Goal: Task Accomplishment & Management: Manage account settings

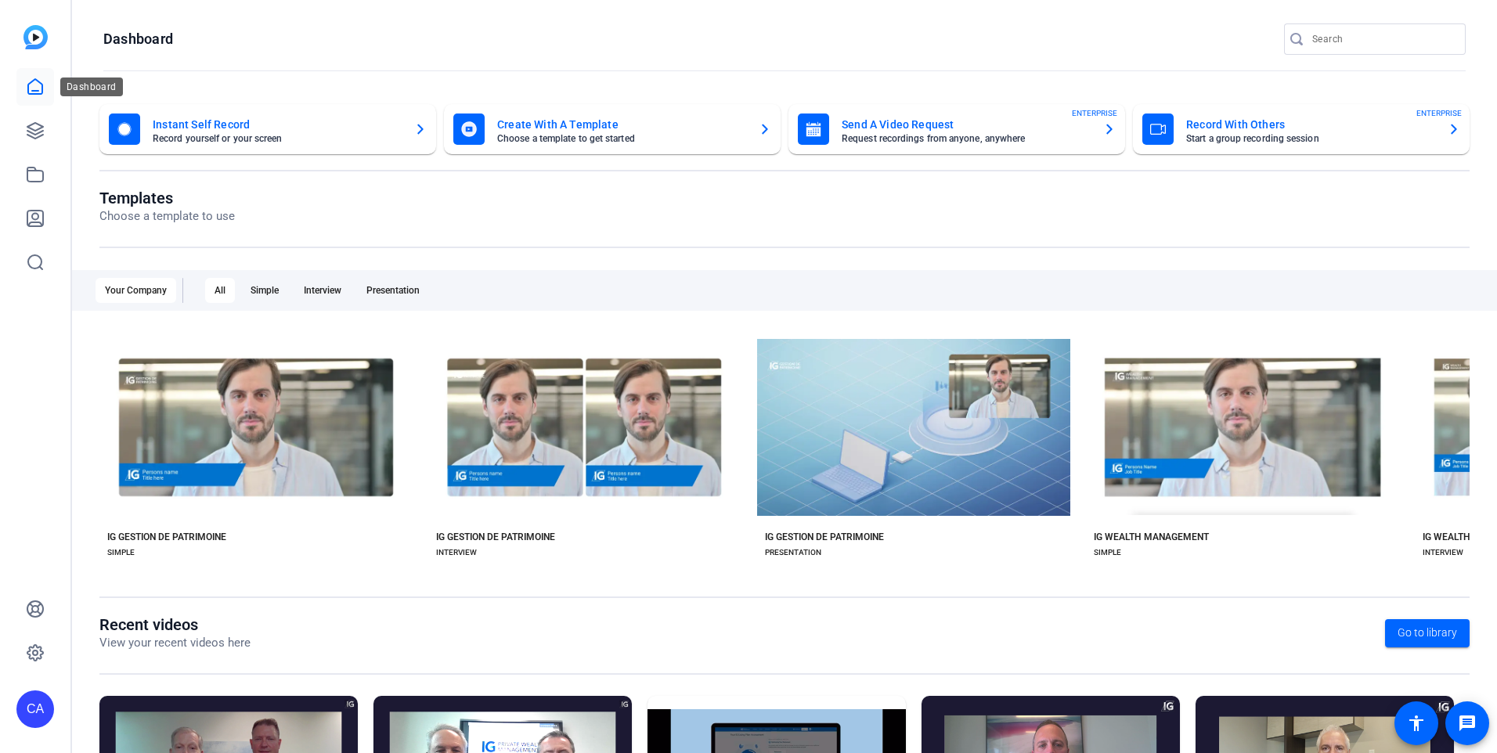
click at [35, 81] on icon at bounding box center [35, 87] width 19 height 19
click at [34, 132] on icon at bounding box center [35, 130] width 19 height 19
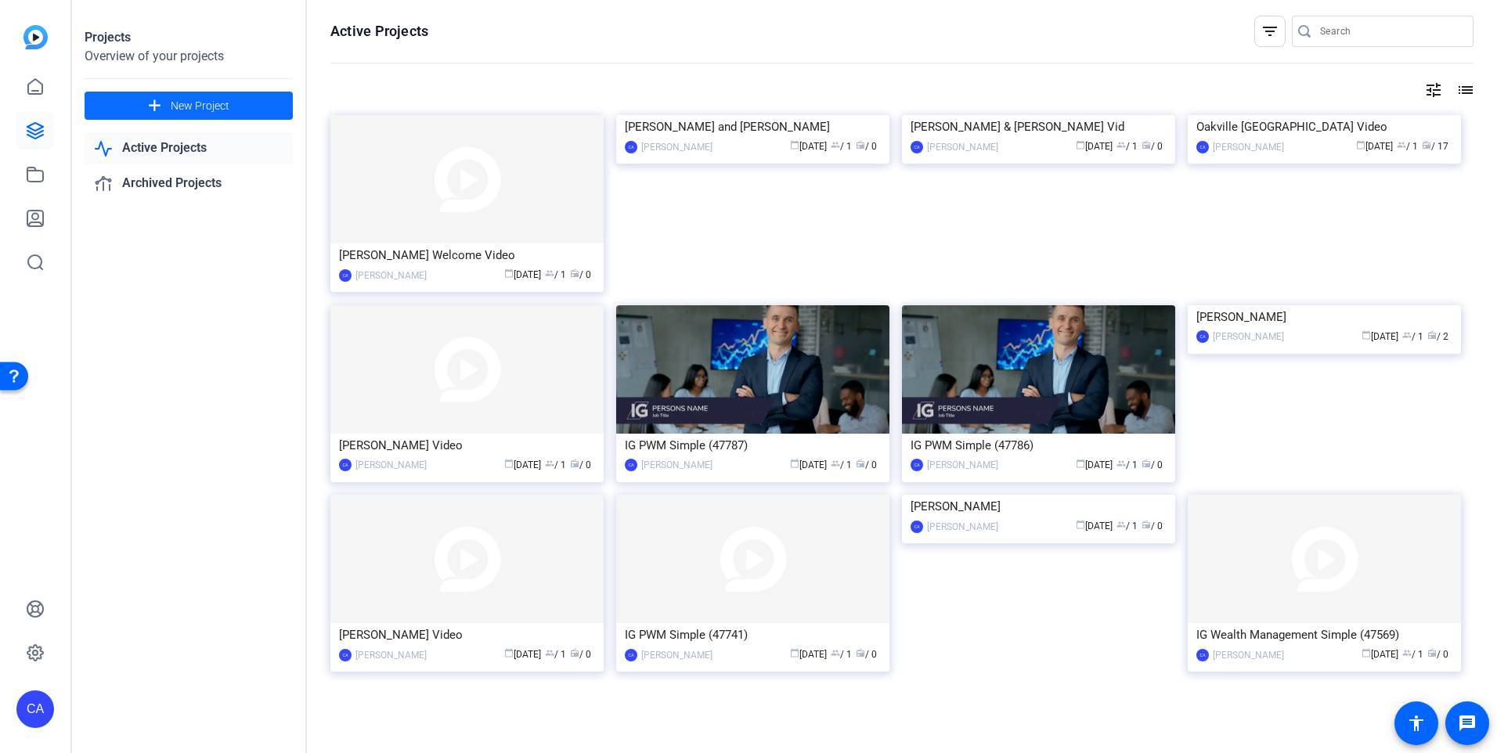
click at [183, 102] on span "New Project" at bounding box center [200, 106] width 59 height 16
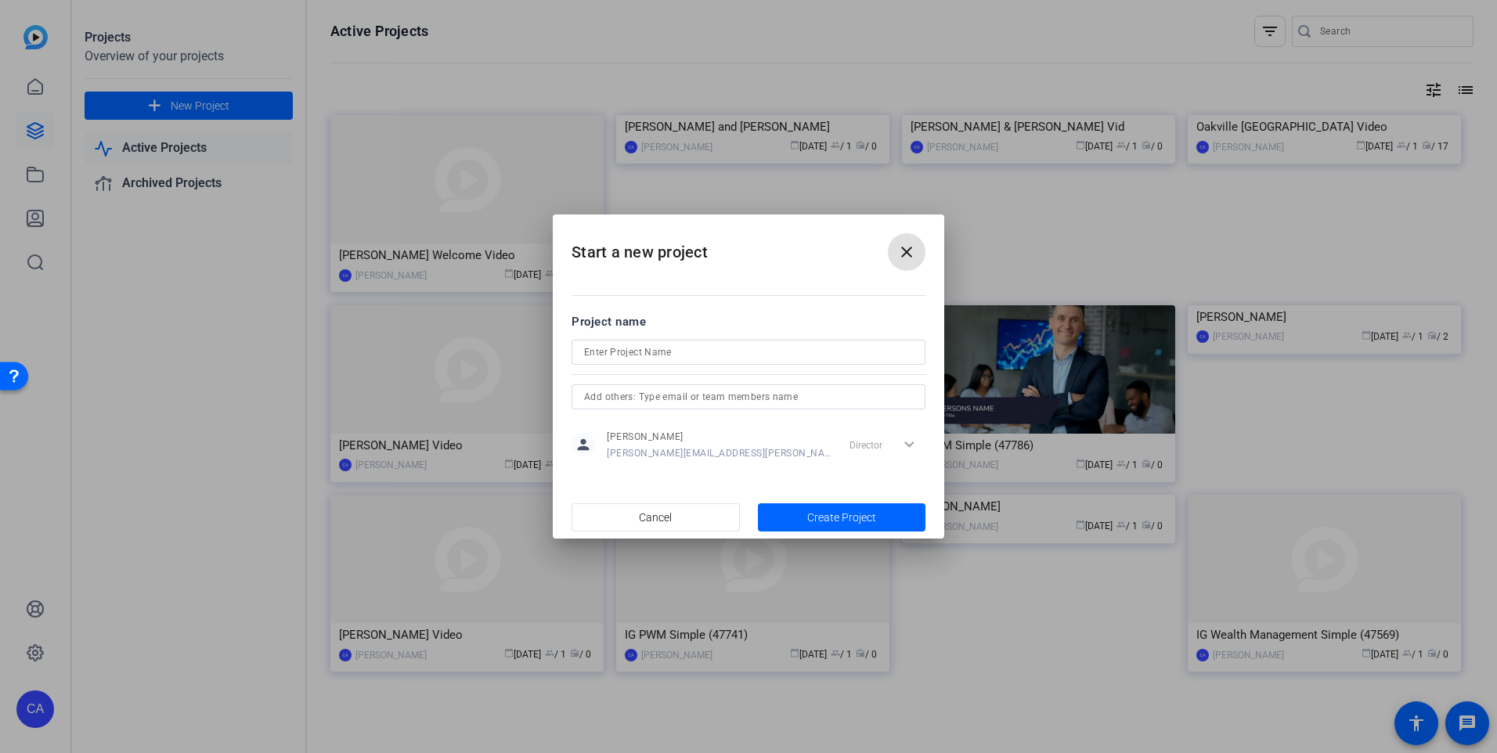
click at [653, 350] on input at bounding box center [748, 352] width 329 height 19
click at [690, 353] on input "Bu" at bounding box center [748, 352] width 329 height 19
type input "[PERSON_NAME] Welcome Video"
click at [871, 507] on span "button" at bounding box center [842, 518] width 168 height 38
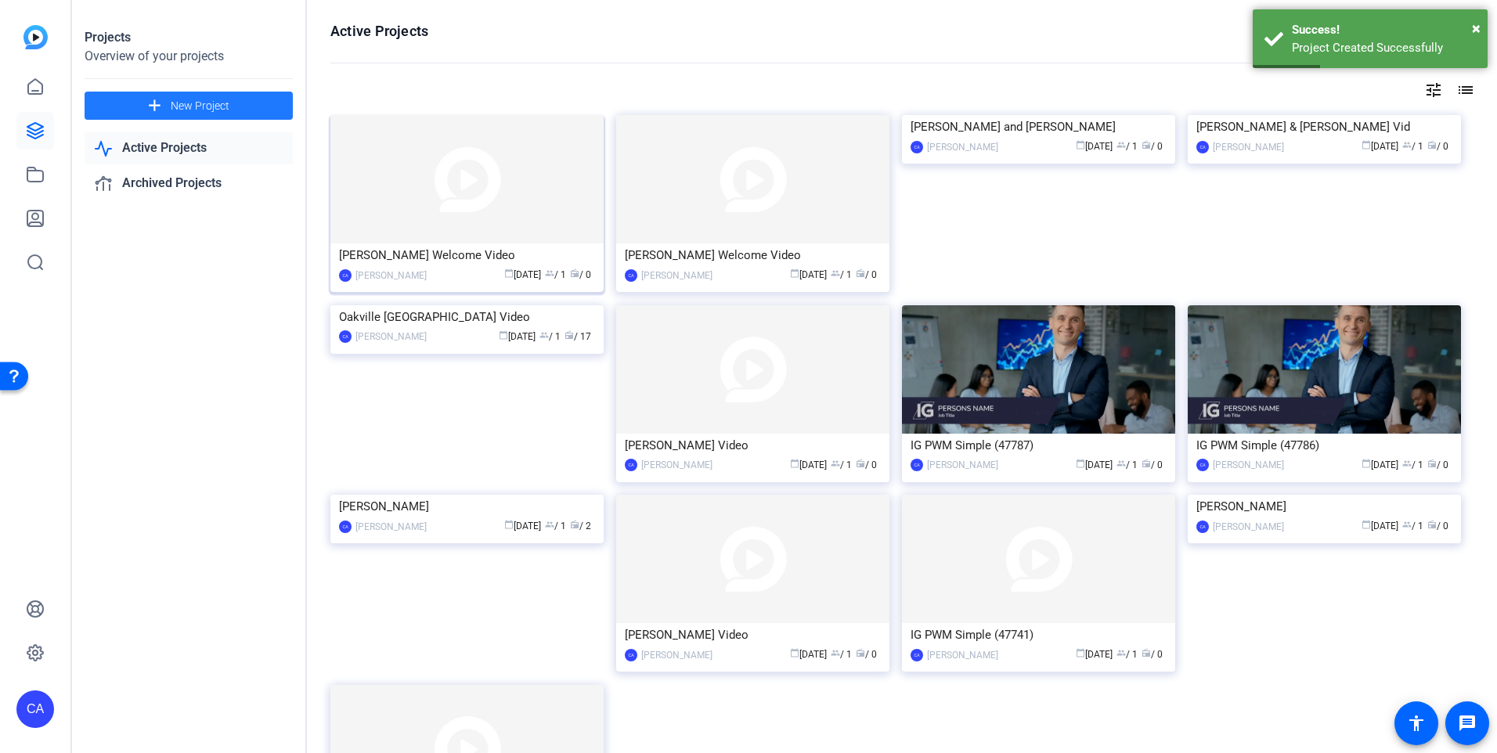
click at [530, 210] on img at bounding box center [466, 179] width 273 height 128
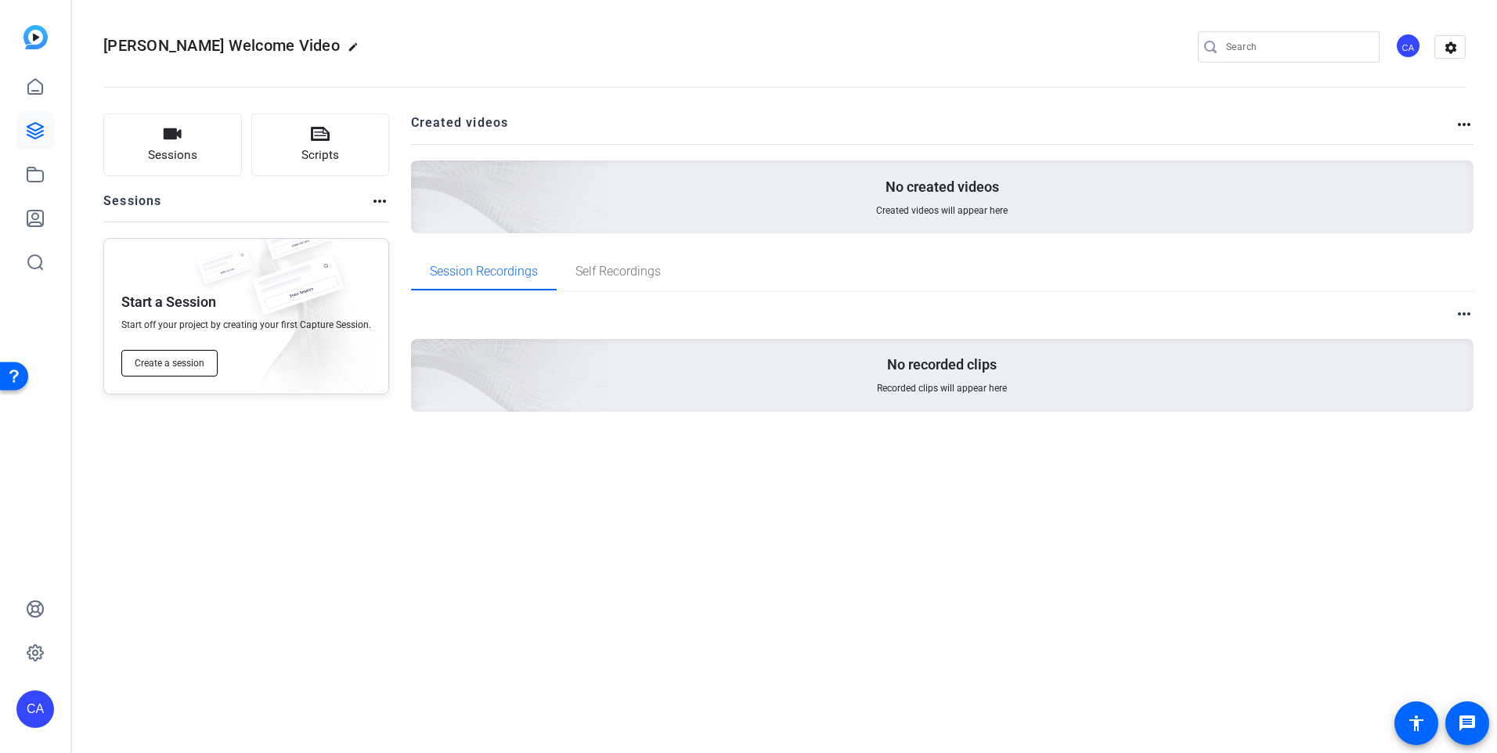
click at [170, 366] on span "Create a session" at bounding box center [170, 363] width 70 height 13
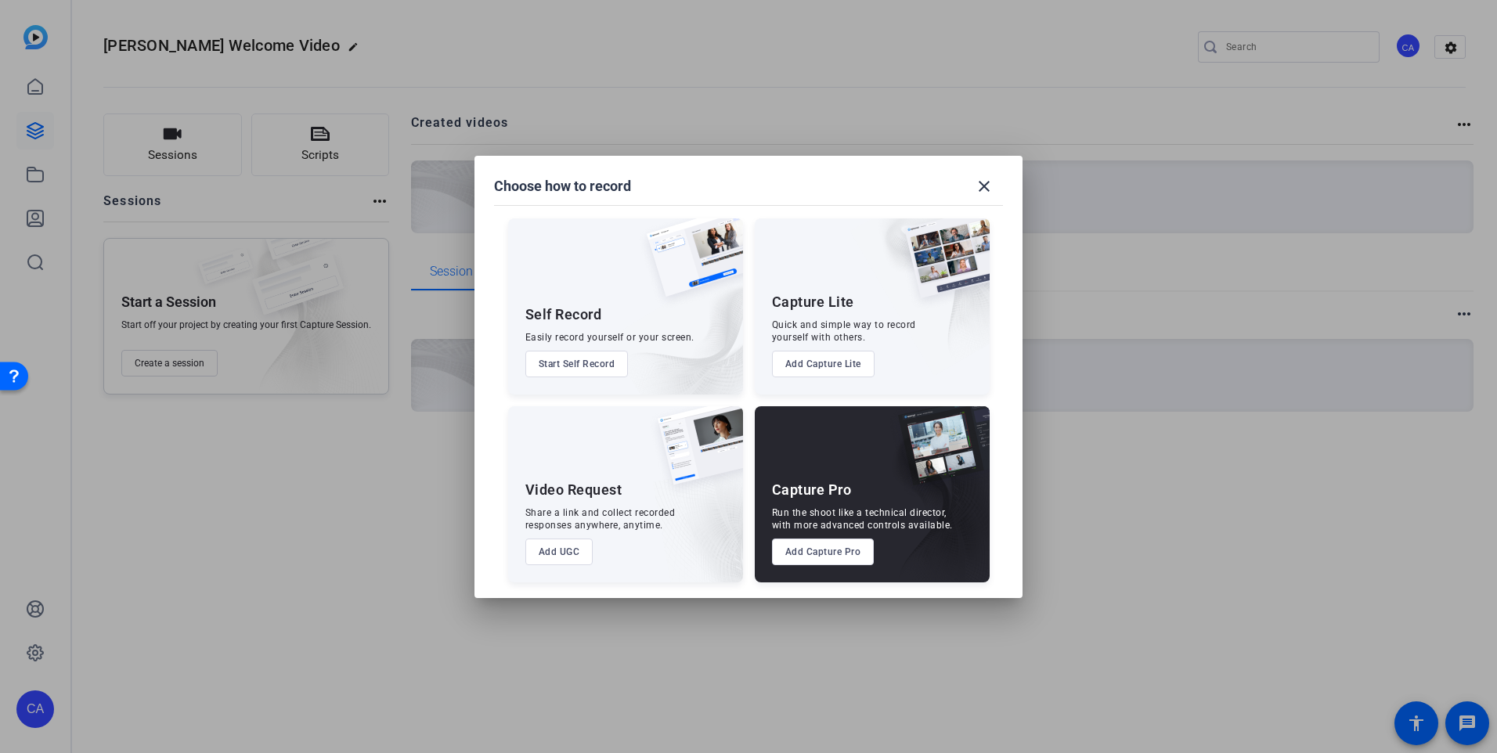
click at [811, 551] on button "Add Capture Pro" at bounding box center [823, 552] width 103 height 27
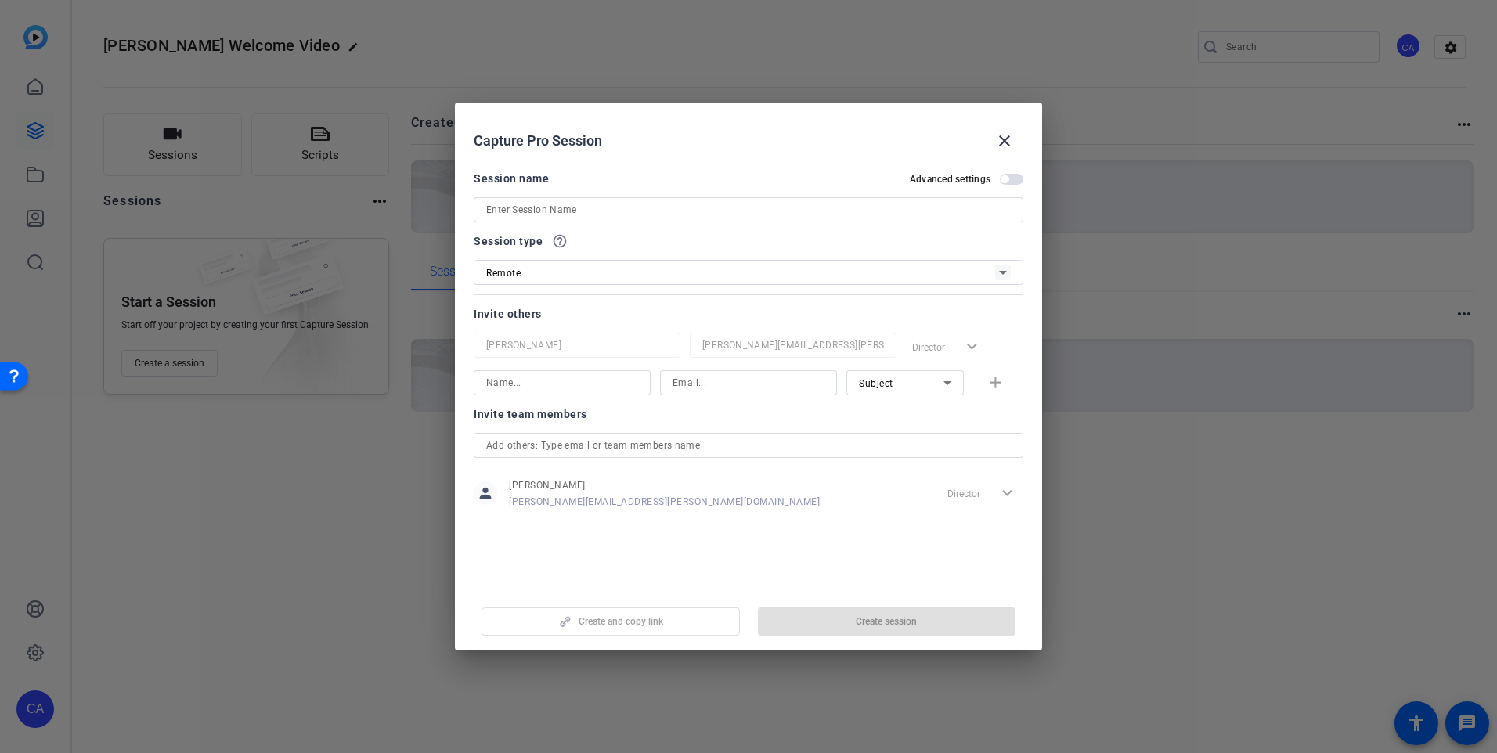
click at [766, 211] on input at bounding box center [748, 209] width 525 height 19
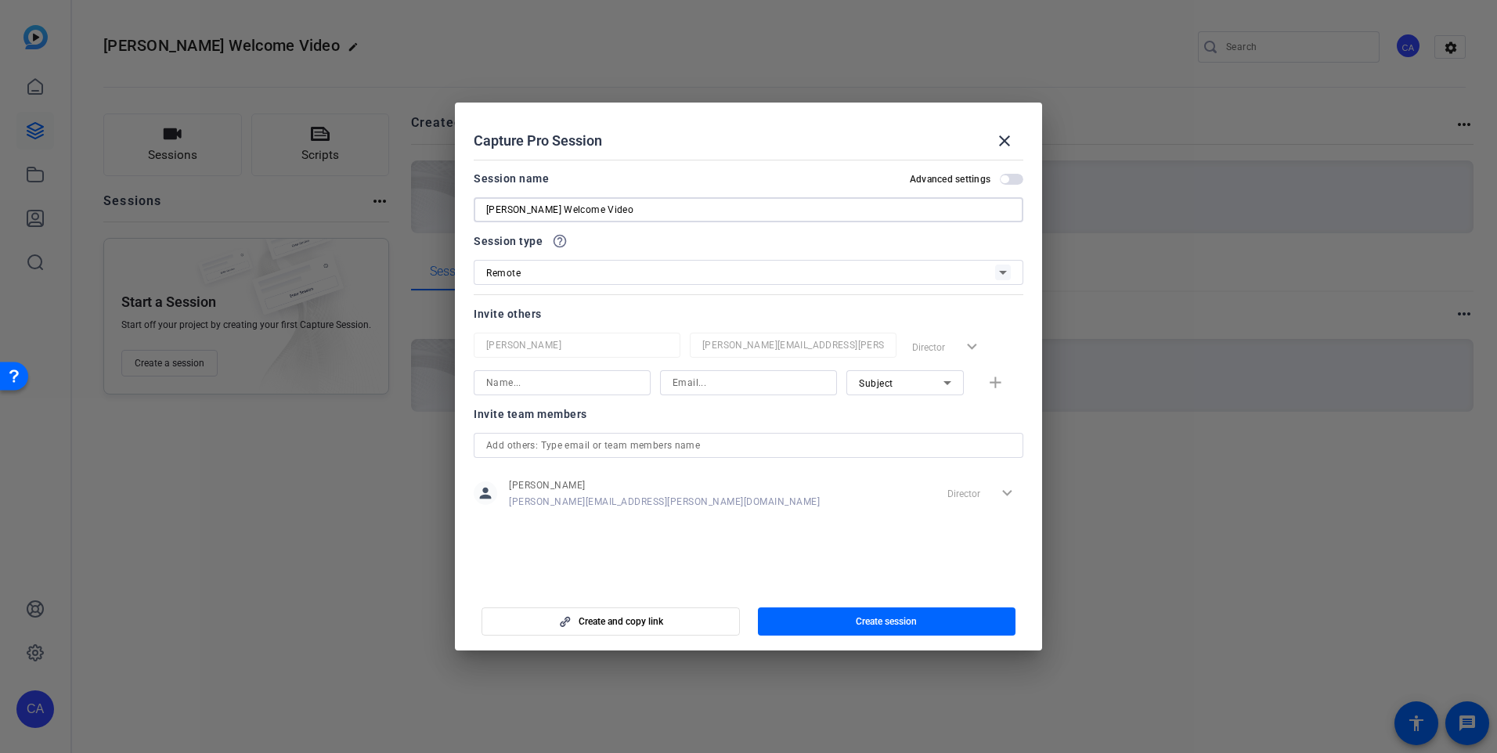
type input "[PERSON_NAME] Welcome Video"
click at [760, 273] on div "Remote" at bounding box center [740, 273] width 509 height 20
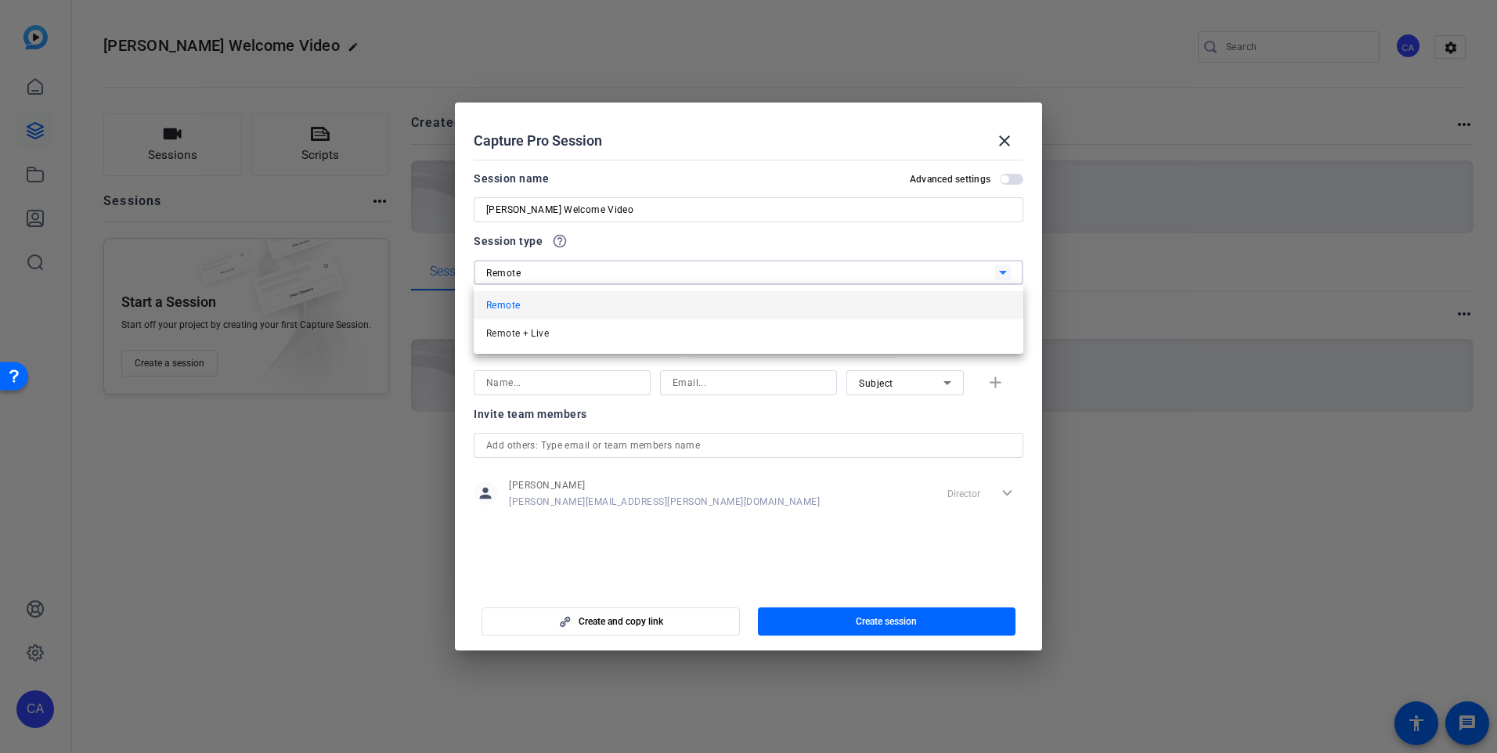
click at [679, 289] on div "Remote Remote + Live" at bounding box center [749, 319] width 550 height 69
click at [682, 307] on mat-option "Remote" at bounding box center [749, 305] width 550 height 28
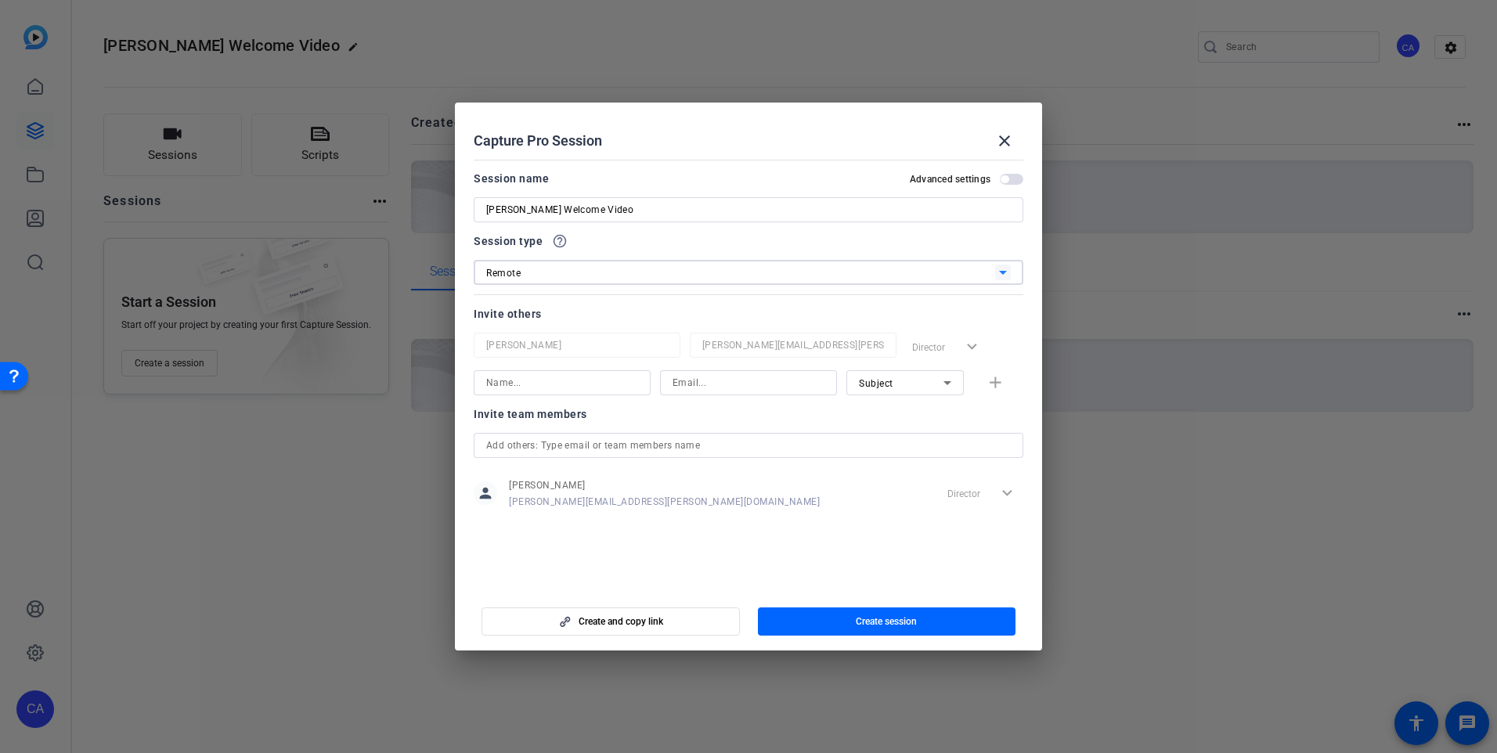
click at [1012, 175] on span "button" at bounding box center [1011, 179] width 23 height 11
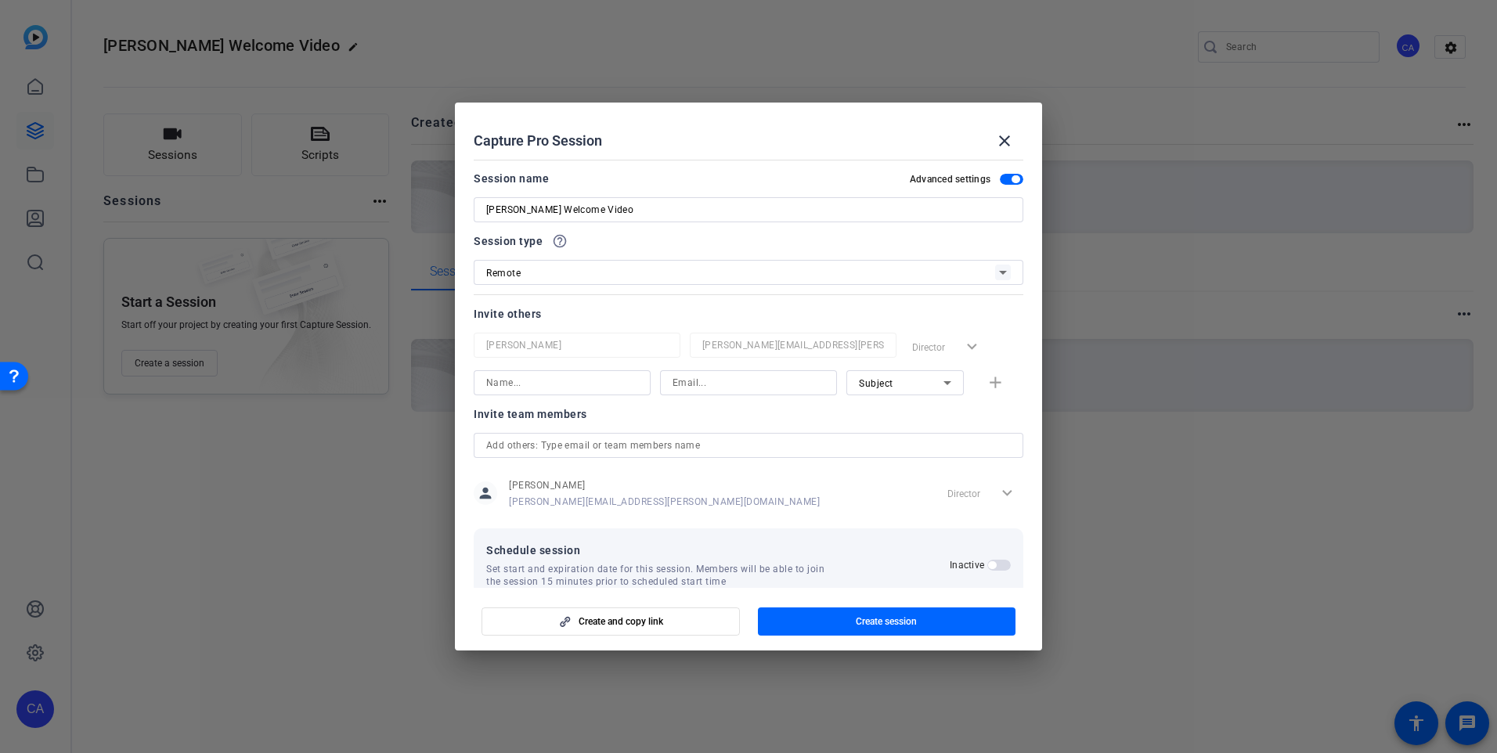
scroll to position [30, 0]
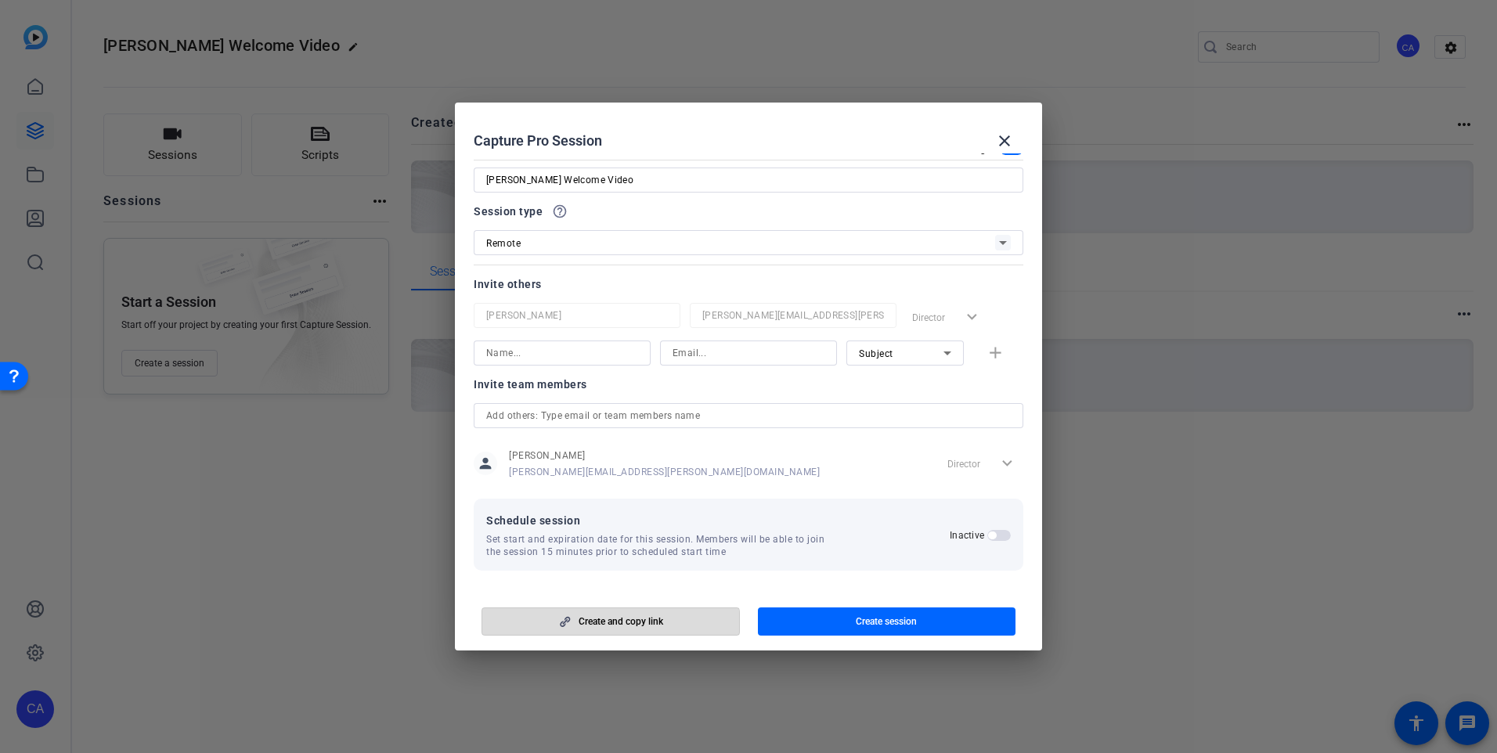
click at [598, 627] on span "Create and copy link" at bounding box center [621, 621] width 85 height 13
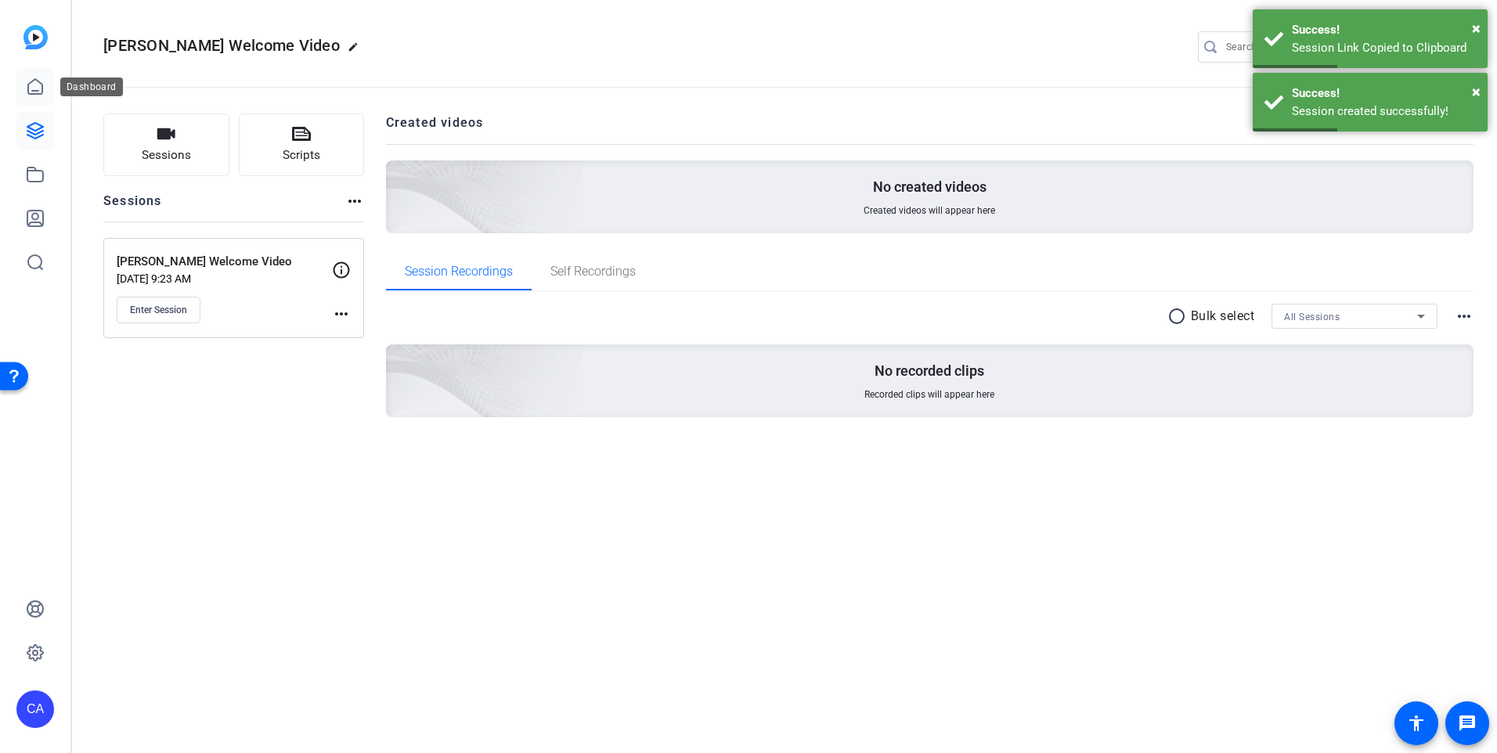
click at [40, 102] on link at bounding box center [35, 87] width 38 height 38
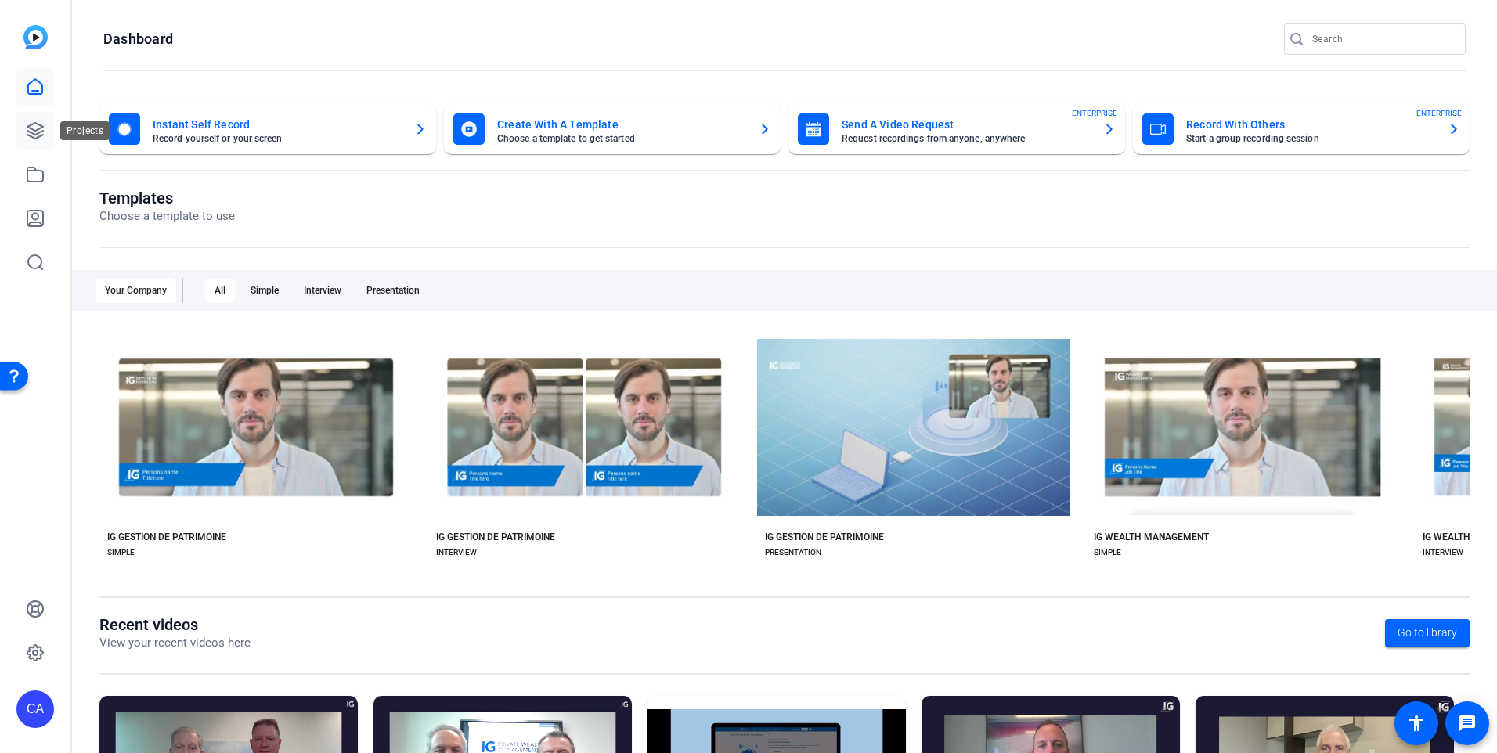
click at [27, 122] on icon at bounding box center [35, 130] width 19 height 19
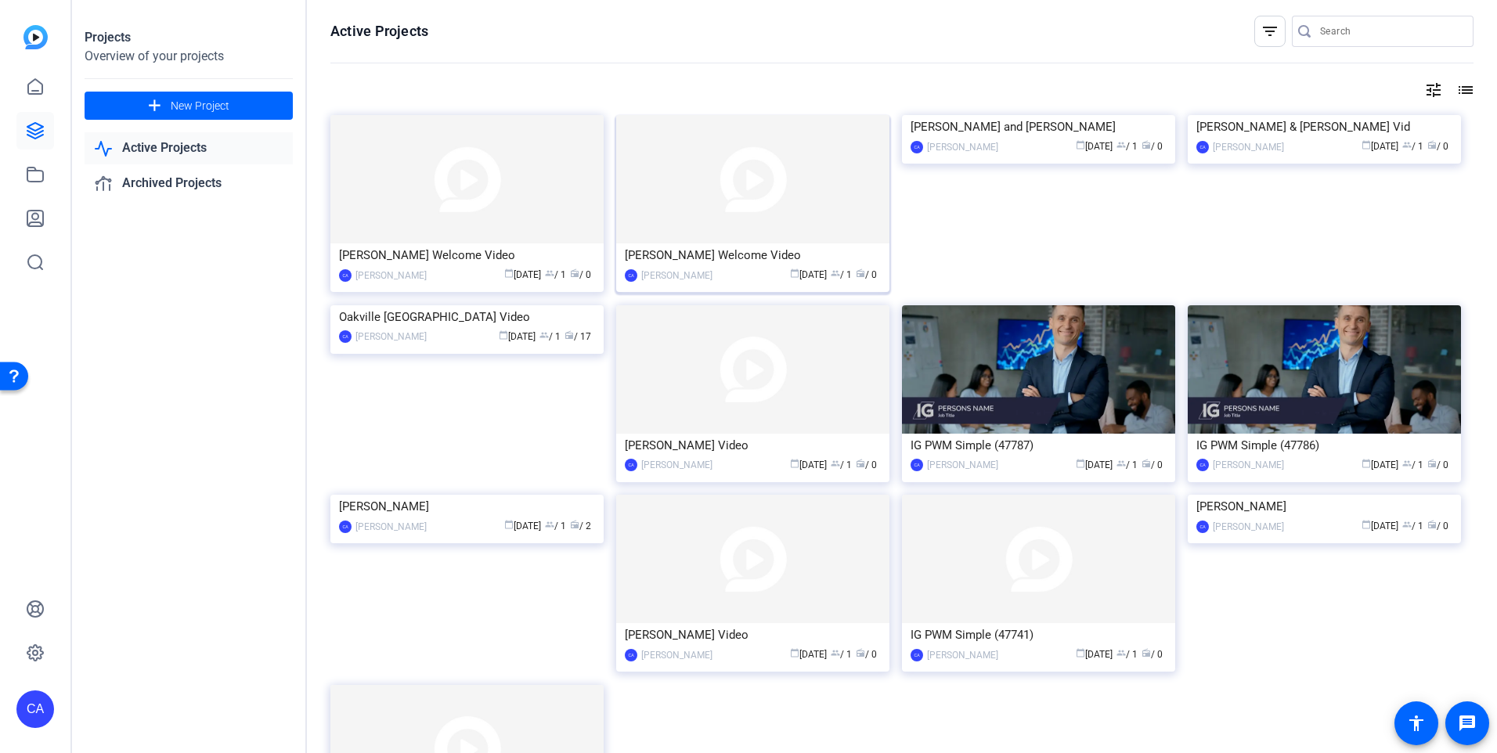
click at [785, 202] on img at bounding box center [752, 179] width 273 height 128
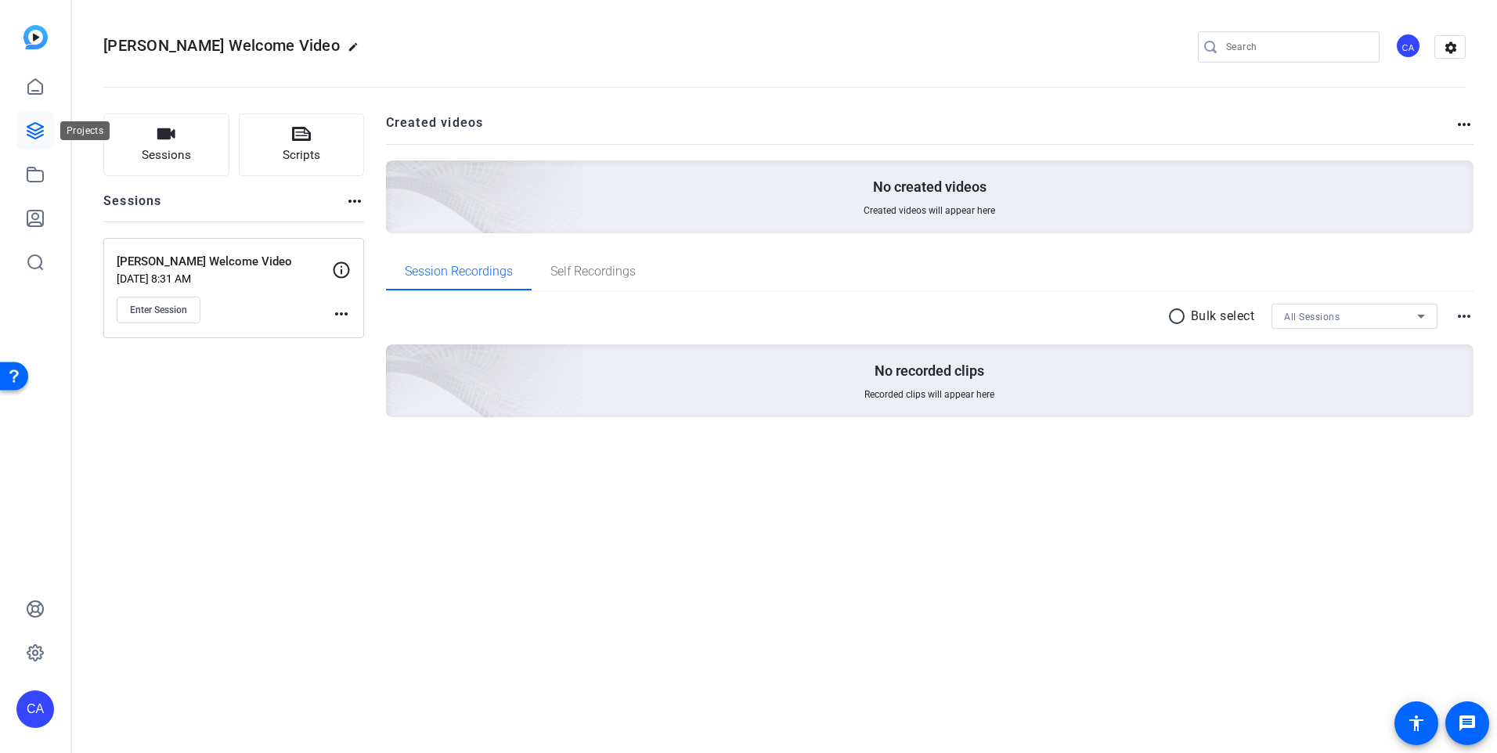
click at [34, 124] on icon at bounding box center [35, 131] width 16 height 16
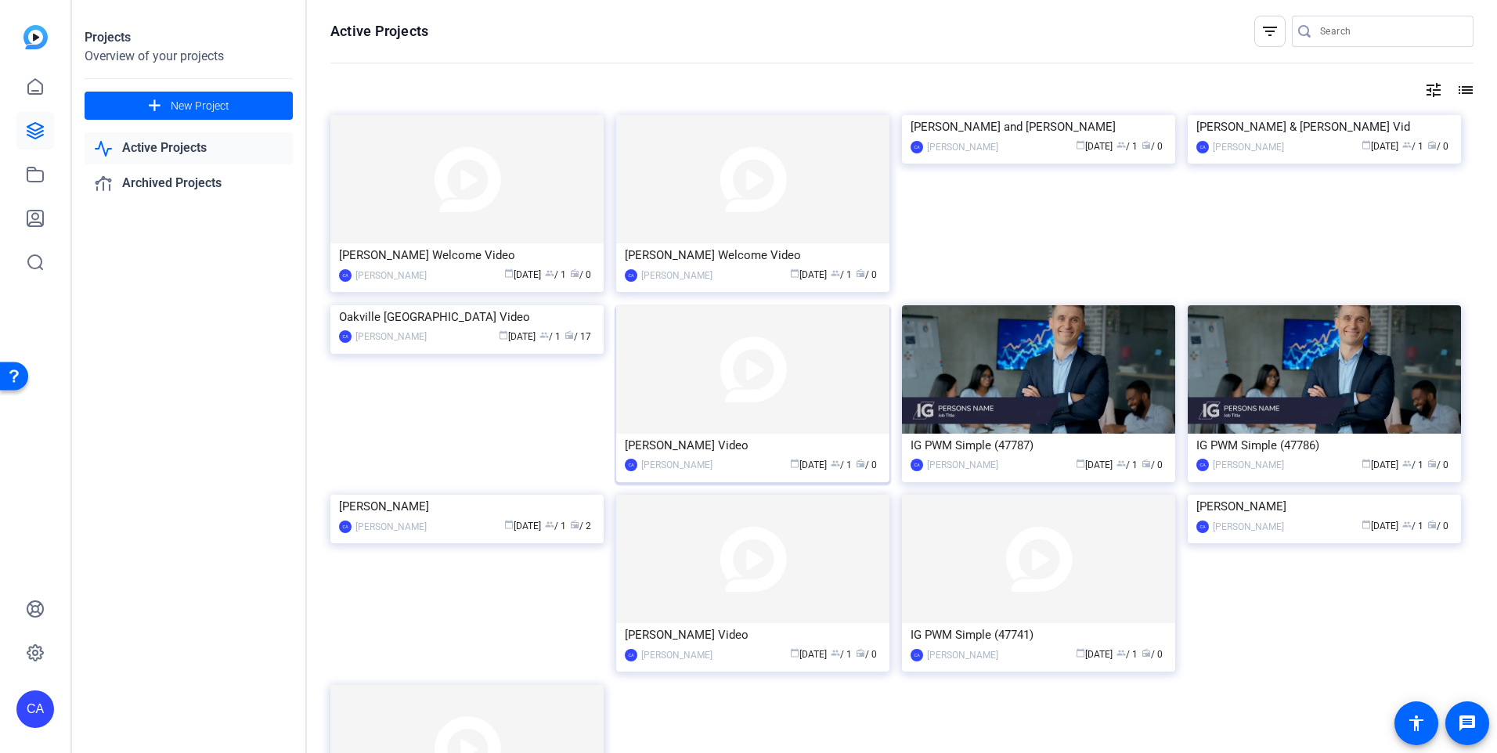
click at [674, 377] on img at bounding box center [752, 369] width 273 height 128
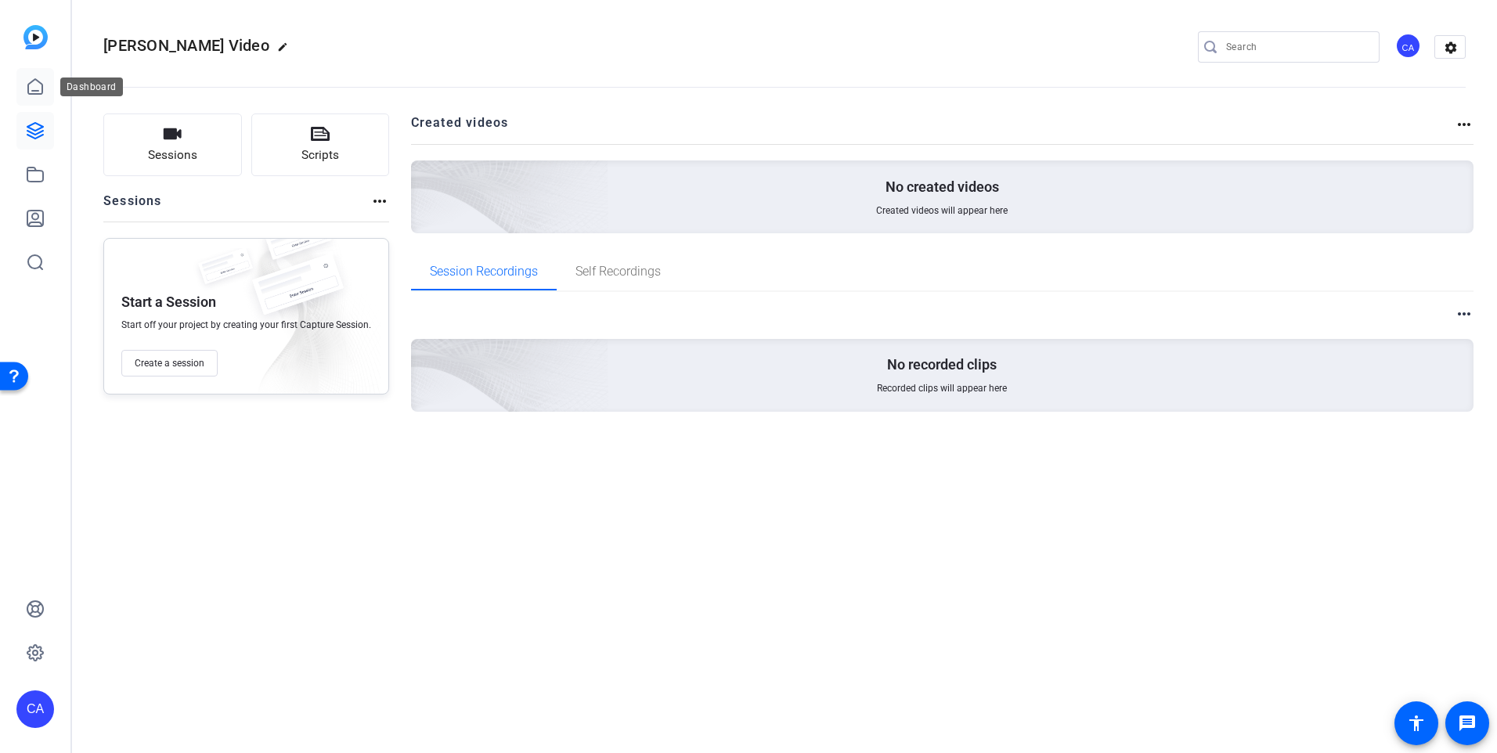
click at [38, 92] on icon at bounding box center [35, 86] width 14 height 15
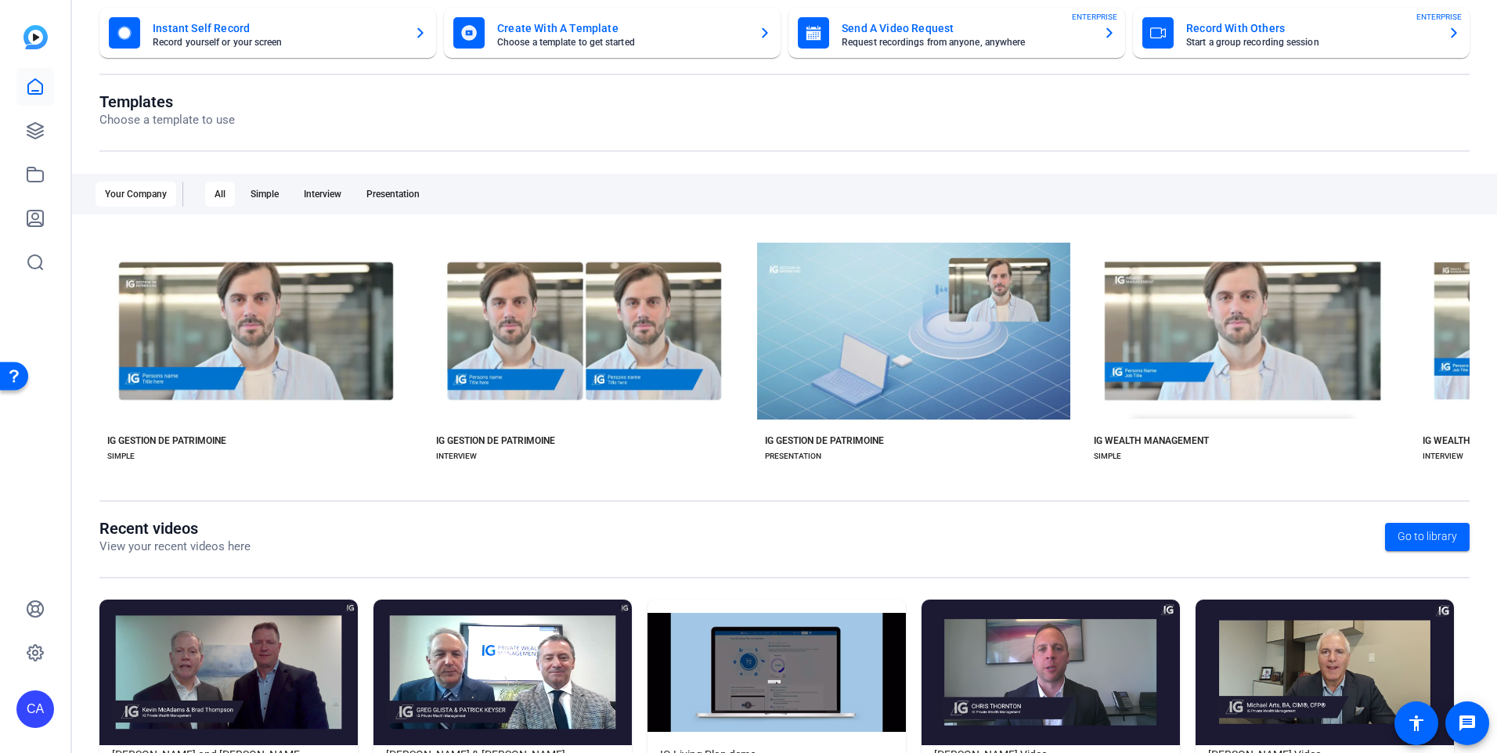
scroll to position [171, 0]
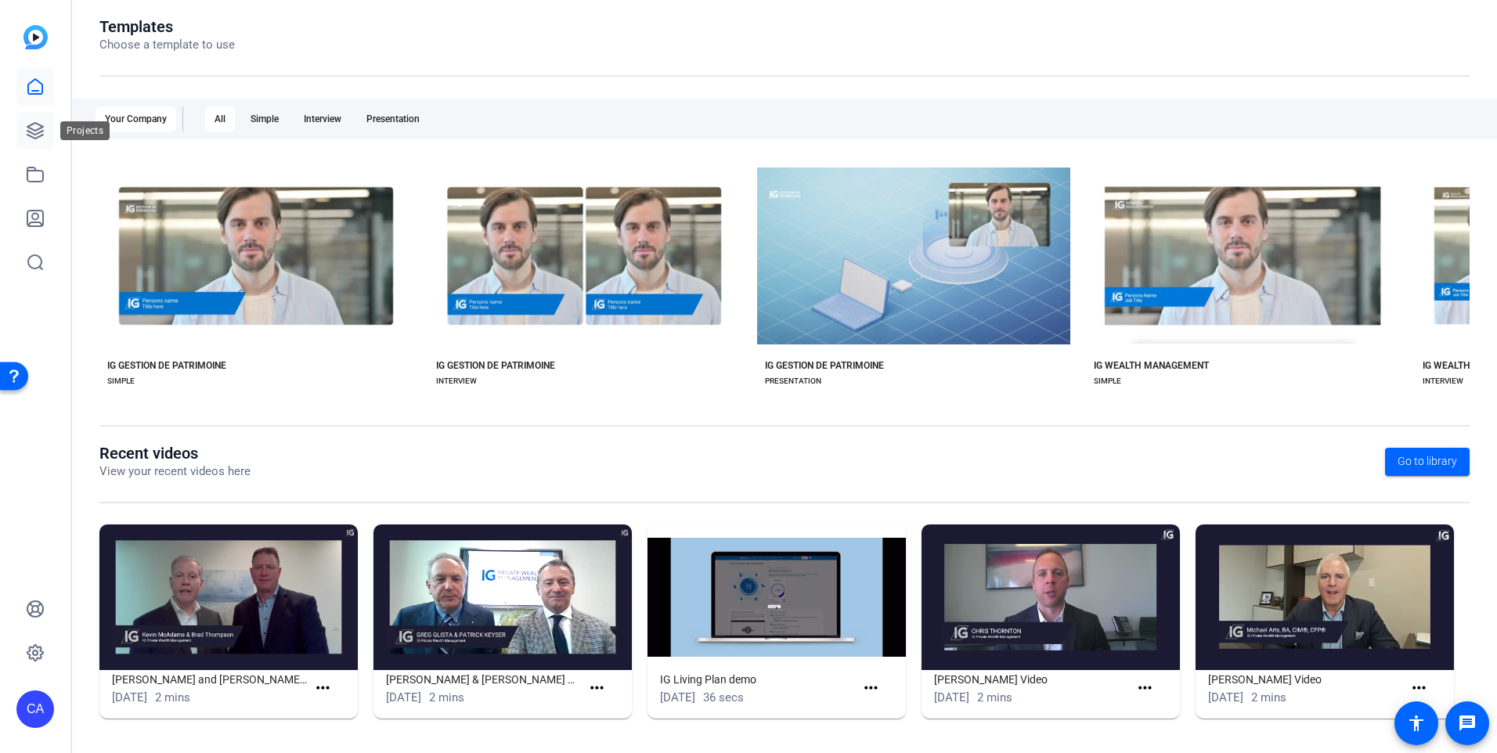
click at [37, 138] on icon at bounding box center [35, 131] width 16 height 16
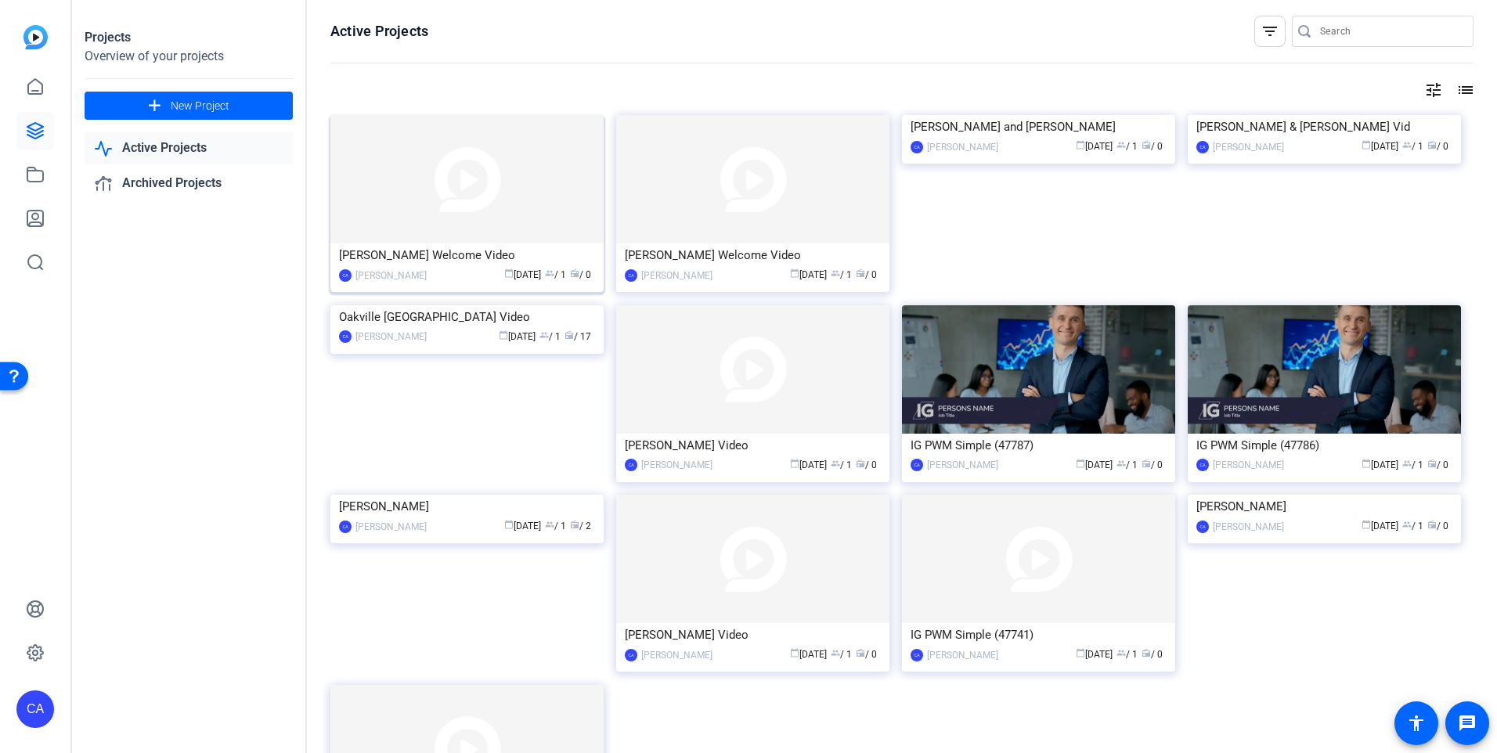
click at [532, 206] on img at bounding box center [466, 179] width 273 height 128
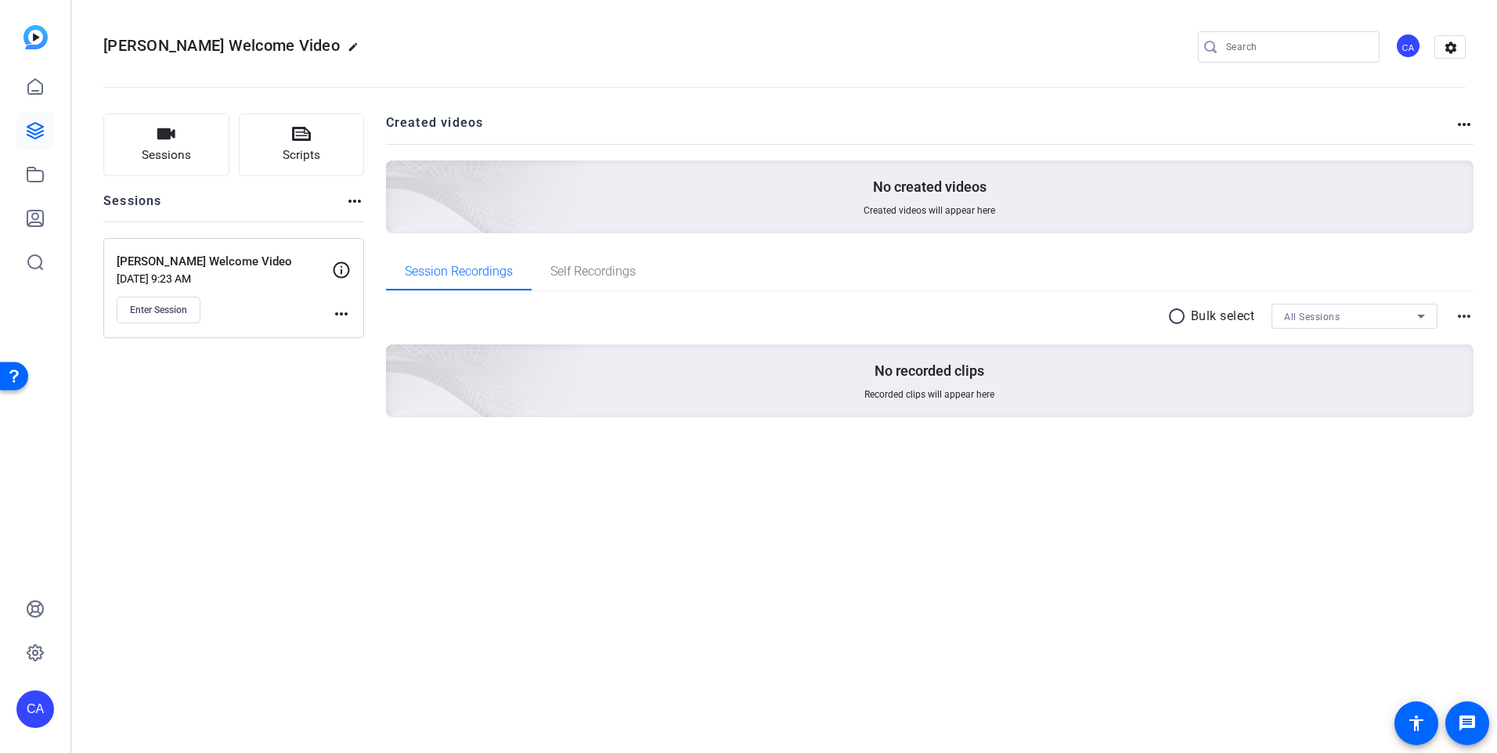
click at [341, 315] on mat-icon "more_horiz" at bounding box center [341, 314] width 19 height 19
click at [371, 343] on span "Edit Session" at bounding box center [380, 336] width 71 height 19
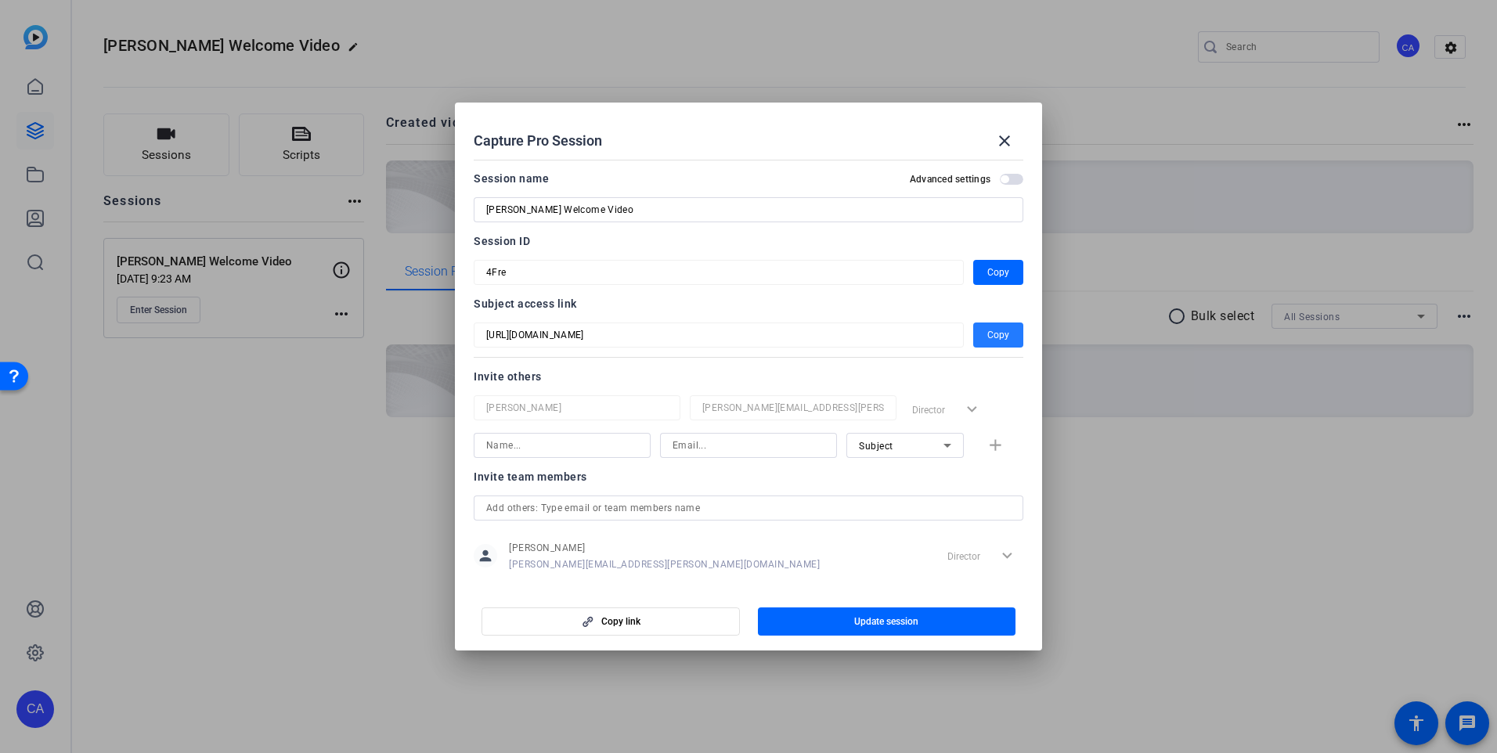
click at [991, 334] on span "Copy" at bounding box center [998, 335] width 22 height 19
